Goal: Task Accomplishment & Management: Complete application form

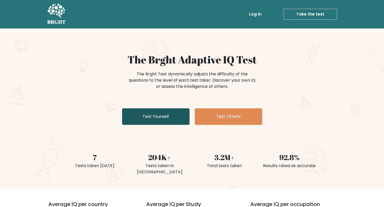
click at [160, 119] on link "Test Yourself" at bounding box center [155, 117] width 67 height 17
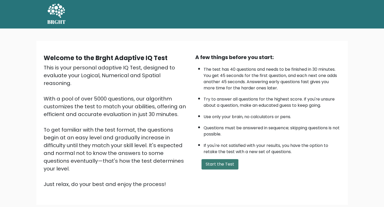
click at [209, 163] on button "Start the Test" at bounding box center [219, 164] width 37 height 10
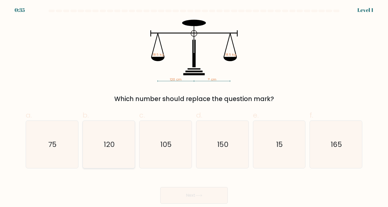
click at [114, 151] on icon "120" at bounding box center [109, 145] width 48 height 48
click at [194, 107] on input "b. 120" at bounding box center [194, 105] width 0 height 3
radio input "true"
click at [188, 198] on button "Next" at bounding box center [193, 195] width 67 height 17
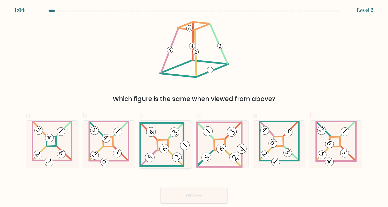
click at [164, 148] on 841 at bounding box center [164, 149] width 13 height 13
click at [194, 107] on input "c." at bounding box center [194, 105] width 0 height 3
radio input "true"
click at [214, 196] on button "Next" at bounding box center [193, 195] width 67 height 17
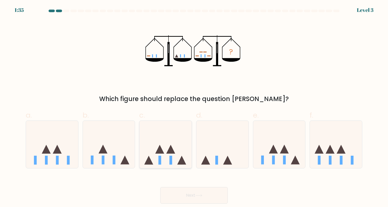
click at [166, 153] on icon at bounding box center [165, 144] width 52 height 43
click at [194, 107] on input "c." at bounding box center [194, 105] width 0 height 3
radio input "true"
click at [202, 196] on icon at bounding box center [198, 195] width 7 height 3
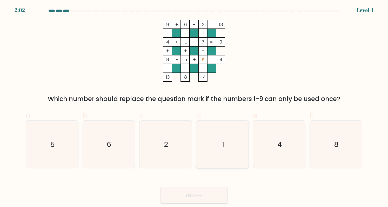
click at [214, 145] on icon "1" at bounding box center [223, 145] width 48 height 48
click at [194, 107] on input "d. 1" at bounding box center [194, 105] width 0 height 3
radio input "true"
click at [206, 191] on button "Next" at bounding box center [193, 195] width 67 height 17
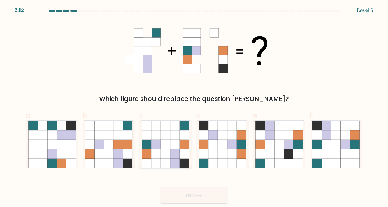
click at [164, 151] on icon at bounding box center [166, 155] width 10 height 10
click at [194, 107] on input "c." at bounding box center [194, 105] width 0 height 3
radio input "true"
click at [199, 195] on icon at bounding box center [198, 195] width 7 height 3
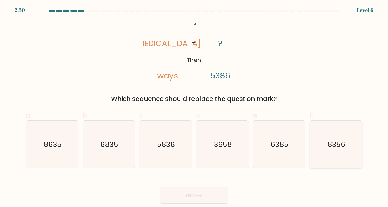
click at [329, 153] on icon "8356" at bounding box center [336, 145] width 48 height 48
click at [194, 107] on input "f. 8356" at bounding box center [194, 105] width 0 height 3
radio input "true"
click at [209, 194] on button "Next" at bounding box center [193, 195] width 67 height 17
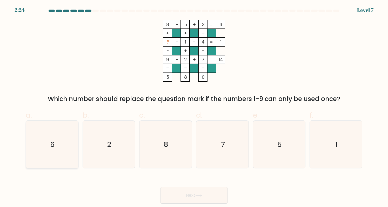
click at [26, 139] on div "6" at bounding box center [52, 145] width 53 height 48
click at [194, 107] on input "a. 6" at bounding box center [194, 105] width 0 height 3
radio input "true"
click at [202, 186] on div "Next" at bounding box center [194, 189] width 343 height 29
click at [202, 195] on icon at bounding box center [198, 195] width 7 height 3
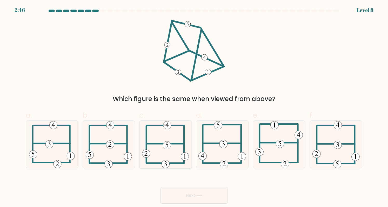
click at [166, 151] on icon at bounding box center [165, 145] width 47 height 48
click at [194, 107] on input "c." at bounding box center [194, 105] width 0 height 3
radio input "true"
click at [210, 195] on button "Next" at bounding box center [193, 195] width 67 height 17
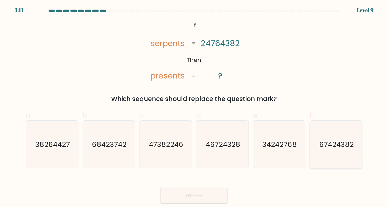
click at [339, 147] on text "67424382" at bounding box center [336, 145] width 35 height 10
click at [194, 107] on input "f. 67424382" at bounding box center [194, 105] width 0 height 3
radio input "true"
click at [211, 196] on button "Next" at bounding box center [193, 195] width 67 height 17
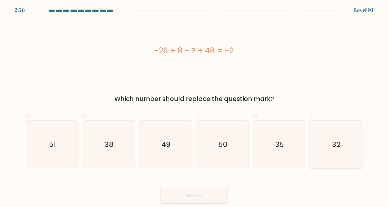
click at [317, 153] on icon "32" at bounding box center [336, 145] width 48 height 48
click at [194, 107] on input "f. 32" at bounding box center [194, 105] width 0 height 3
radio input "true"
click at [202, 197] on icon at bounding box center [198, 195] width 7 height 3
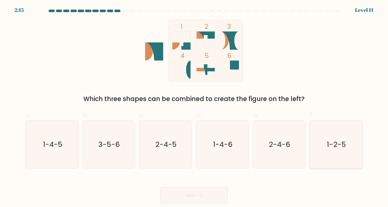
click at [329, 151] on icon "1-2-5" at bounding box center [336, 145] width 48 height 48
click at [194, 107] on input "f. 1-2-5" at bounding box center [194, 105] width 0 height 3
radio input "true"
click at [208, 189] on button "Next" at bounding box center [193, 195] width 67 height 17
click at [199, 196] on icon at bounding box center [198, 195] width 7 height 3
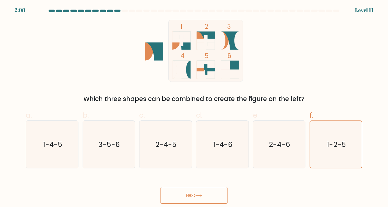
click at [190, 193] on button "Next" at bounding box center [193, 195] width 67 height 17
click at [295, 141] on icon "2-4-6" at bounding box center [279, 145] width 48 height 48
click at [194, 107] on input "e. 2-4-6" at bounding box center [194, 105] width 0 height 3
radio input "true"
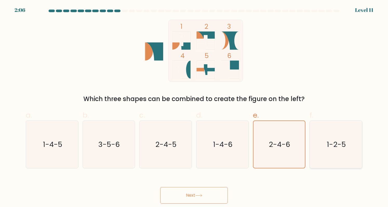
click at [322, 141] on icon "1-2-5" at bounding box center [336, 145] width 48 height 48
click at [194, 107] on input "f. 1-2-5" at bounding box center [194, 105] width 0 height 3
radio input "true"
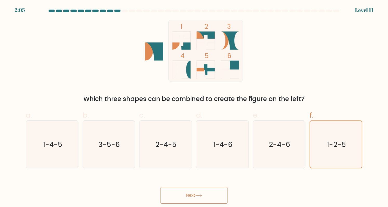
click at [213, 199] on button "Next" at bounding box center [193, 195] width 67 height 17
click at [201, 196] on icon at bounding box center [198, 195] width 7 height 3
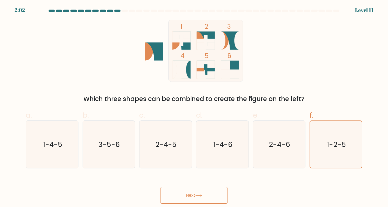
click at [202, 195] on icon at bounding box center [198, 195] width 7 height 3
drag, startPoint x: 202, startPoint y: 194, endPoint x: 167, endPoint y: 159, distance: 49.4
click at [202, 194] on button "Next" at bounding box center [193, 195] width 67 height 17
click at [214, 196] on button "Next" at bounding box center [193, 195] width 67 height 17
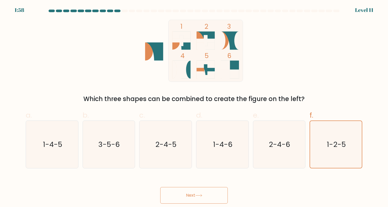
click at [213, 196] on button "Next" at bounding box center [193, 195] width 67 height 17
drag, startPoint x: 213, startPoint y: 196, endPoint x: 172, endPoint y: 187, distance: 42.4
click at [213, 196] on button "Next" at bounding box center [193, 195] width 67 height 17
click at [52, 145] on text "1-4-5" at bounding box center [52, 145] width 19 height 10
click at [194, 107] on input "a. 1-4-5" at bounding box center [194, 105] width 0 height 3
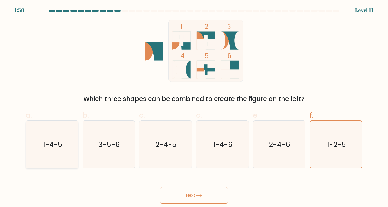
radio input "true"
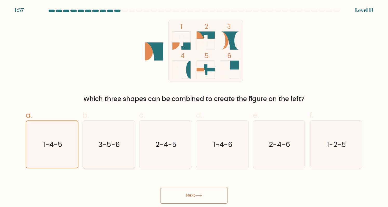
click at [132, 140] on icon "3-5-6" at bounding box center [109, 145] width 48 height 48
click at [194, 107] on input "b. 3-5-6" at bounding box center [194, 105] width 0 height 3
radio input "true"
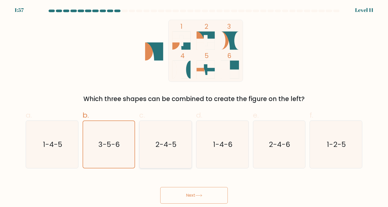
click at [183, 140] on icon "2-4-5" at bounding box center [166, 145] width 48 height 48
click at [194, 107] on input "c. 2-4-5" at bounding box center [194, 105] width 0 height 3
radio input "true"
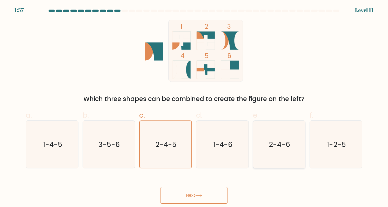
drag, startPoint x: 231, startPoint y: 144, endPoint x: 261, endPoint y: 144, distance: 29.6
click at [232, 144] on text "1-4-6" at bounding box center [223, 145] width 20 height 10
click at [194, 107] on input "d. 1-4-6" at bounding box center [194, 105] width 0 height 3
radio input "true"
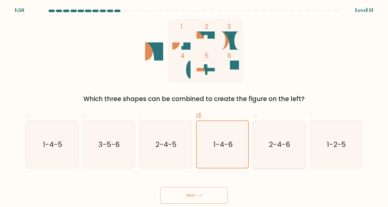
drag, startPoint x: 267, startPoint y: 145, endPoint x: 292, endPoint y: 145, distance: 25.2
click at [268, 145] on icon "2-4-6" at bounding box center [279, 145] width 48 height 48
click at [194, 107] on input "e. 2-4-6" at bounding box center [194, 105] width 0 height 3
radio input "true"
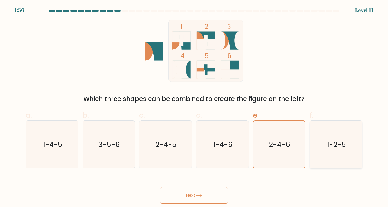
drag, startPoint x: 294, startPoint y: 145, endPoint x: 320, endPoint y: 145, distance: 26.5
click at [308, 145] on div "a. 1-4-5 b. 3-5-6 c. 2-4-5 d. 1-4-6" at bounding box center [194, 137] width 341 height 63
click at [322, 145] on icon "1-2-5" at bounding box center [336, 145] width 48 height 48
click at [194, 107] on input "f. 1-2-5" at bounding box center [194, 105] width 0 height 3
radio input "true"
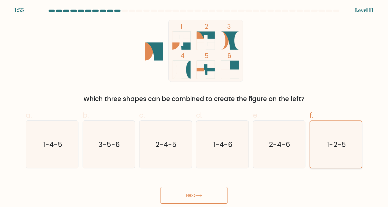
click at [337, 155] on icon "1-2-5" at bounding box center [335, 144] width 47 height 47
click at [194, 107] on input "f. 1-2-5" at bounding box center [194, 105] width 0 height 3
click at [337, 155] on icon "1-2-5" at bounding box center [335, 144] width 47 height 47
click at [194, 107] on input "f. 1-2-5" at bounding box center [194, 105] width 0 height 3
click at [204, 196] on button "Next" at bounding box center [193, 195] width 67 height 17
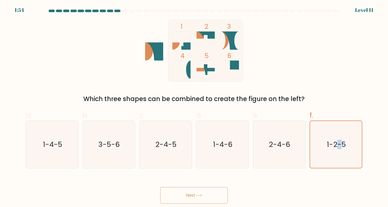
click at [204, 196] on button "Next" at bounding box center [193, 195] width 67 height 17
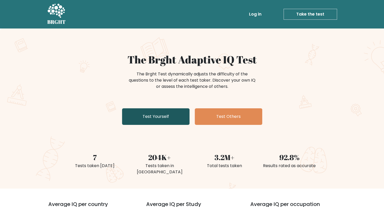
click at [143, 113] on link "Test Yourself" at bounding box center [155, 117] width 67 height 17
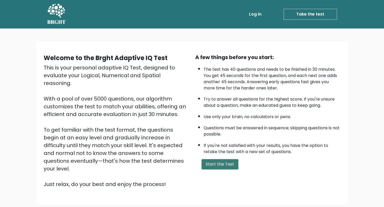
click at [212, 159] on button "Start the Test" at bounding box center [219, 164] width 37 height 10
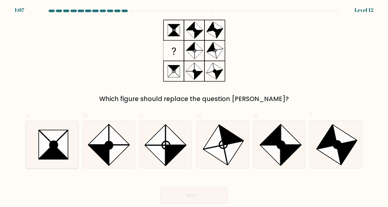
click at [74, 140] on icon at bounding box center [52, 145] width 48 height 48
click at [194, 107] on input "a." at bounding box center [194, 105] width 0 height 3
radio input "true"
click at [200, 202] on button "Next" at bounding box center [193, 195] width 67 height 17
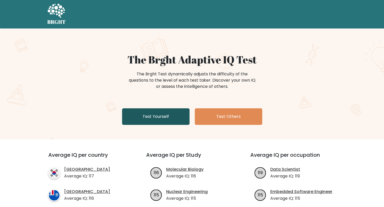
click at [149, 119] on link "Test Yourself" at bounding box center [155, 117] width 67 height 17
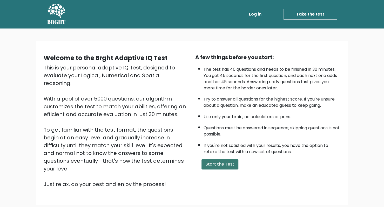
click at [221, 167] on button "Start the Test" at bounding box center [219, 164] width 37 height 10
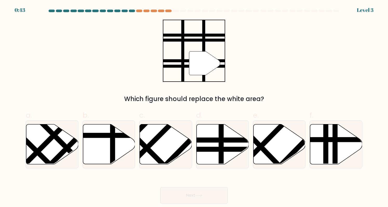
click at [174, 136] on icon at bounding box center [166, 145] width 52 height 40
click at [194, 107] on input "c." at bounding box center [194, 105] width 0 height 3
radio input "true"
click at [198, 197] on icon at bounding box center [198, 195] width 7 height 3
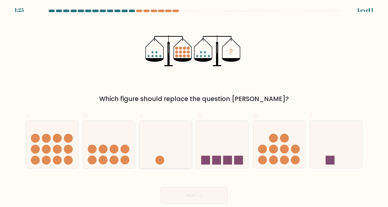
click at [191, 136] on icon at bounding box center [165, 144] width 52 height 43
click at [194, 107] on input "c." at bounding box center [194, 105] width 0 height 3
radio input "true"
click at [193, 200] on button "Next" at bounding box center [193, 195] width 67 height 17
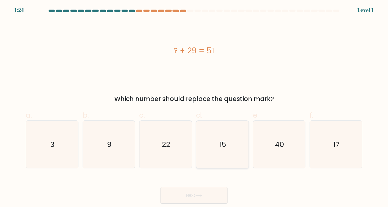
click at [209, 154] on icon "15" at bounding box center [223, 145] width 48 height 48
click at [194, 107] on input "d. 15" at bounding box center [194, 105] width 0 height 3
radio input "true"
click at [200, 196] on icon at bounding box center [198, 195] width 7 height 3
click at [247, 150] on div "15" at bounding box center [222, 145] width 53 height 48
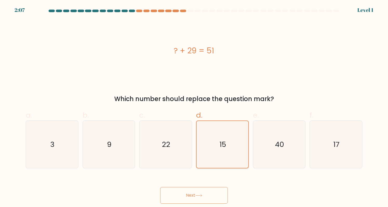
click at [194, 107] on input "d. 15" at bounding box center [194, 105] width 0 height 3
click at [160, 141] on icon "22" at bounding box center [166, 145] width 48 height 48
click at [194, 107] on input "c. 22" at bounding box center [194, 105] width 0 height 3
radio input "true"
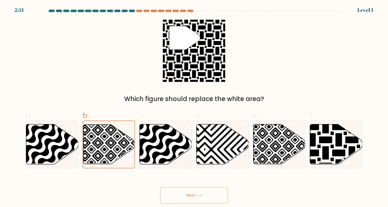
click at [90, 8] on div "2:51 Level 1" at bounding box center [194, 7] width 388 height 14
click at [99, 10] on at bounding box center [194, 11] width 292 height 3
click at [136, 8] on div "2:50 Level 1" at bounding box center [194, 7] width 388 height 14
click at [138, 10] on div at bounding box center [139, 11] width 6 height 3
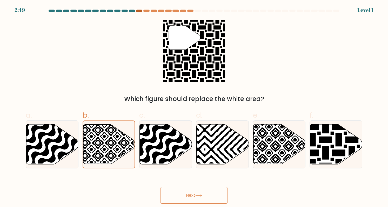
click at [138, 10] on div at bounding box center [139, 11] width 6 height 3
